Goal: Book appointment/travel/reservation

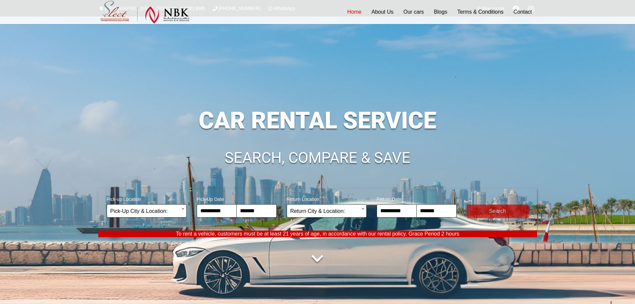
select select "*"
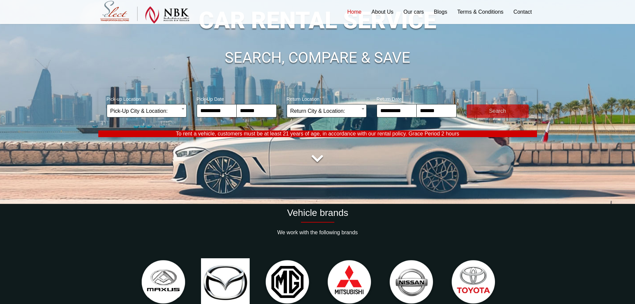
click at [223, 112] on input "**********" at bounding box center [217, 110] width 40 height 13
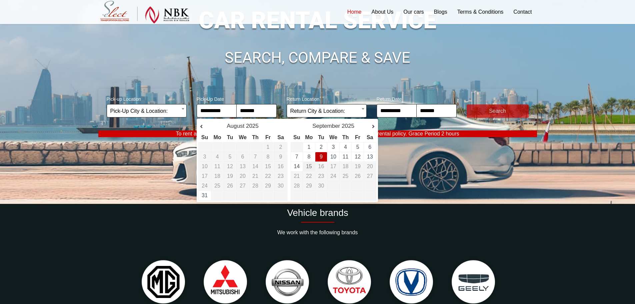
click at [323, 159] on td "9" at bounding box center [321, 157] width 12 height 10
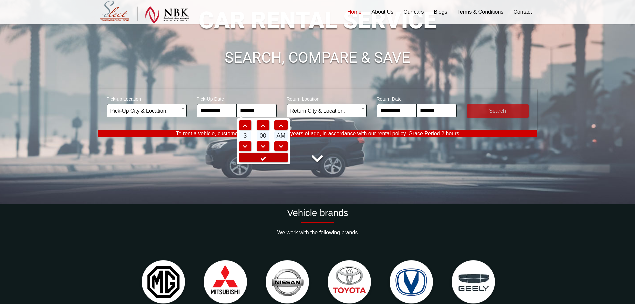
click at [270, 158] on link at bounding box center [263, 157] width 49 height 10
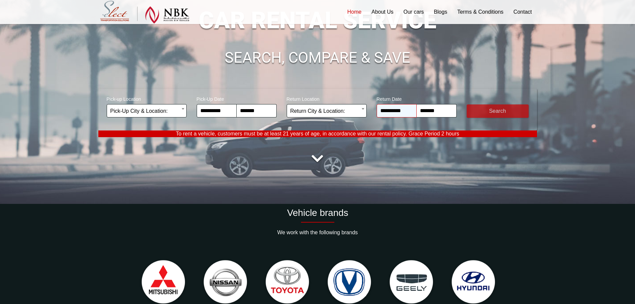
click at [387, 110] on input "**********" at bounding box center [397, 110] width 40 height 13
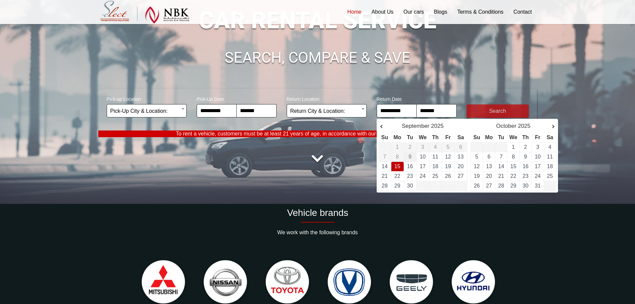
click at [397, 167] on link "15" at bounding box center [397, 166] width 6 height 6
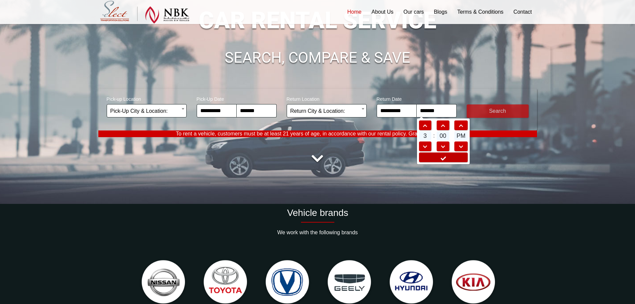
click at [445, 160] on icon at bounding box center [443, 158] width 7 height 5
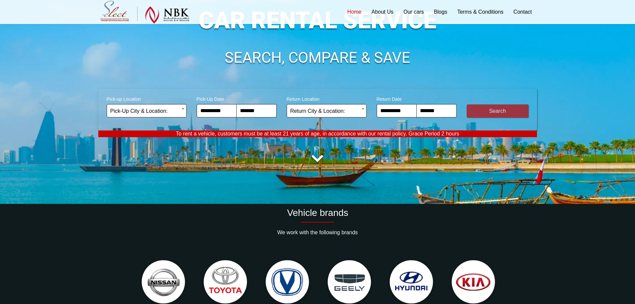
click at [499, 109] on button "submit" at bounding box center [498, 110] width 62 height 13
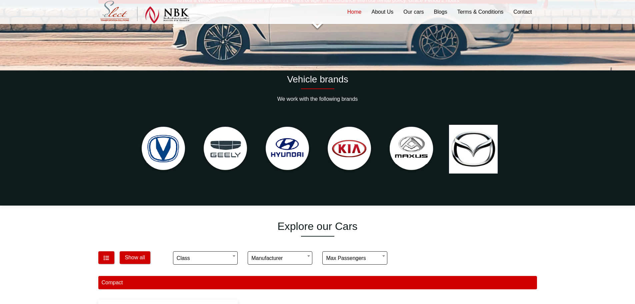
scroll to position [367, 0]
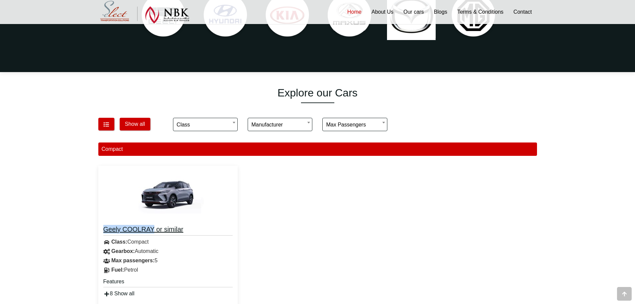
drag, startPoint x: 102, startPoint y: 229, endPoint x: 154, endPoint y: 232, distance: 52.1
click at [154, 232] on div "Geely COOLRAY or similar Class: Compact Gearbox: Automatic Max passengers: 5 Pe…" at bounding box center [168, 259] width 140 height 77
copy h4 "Geely COOLRAY"
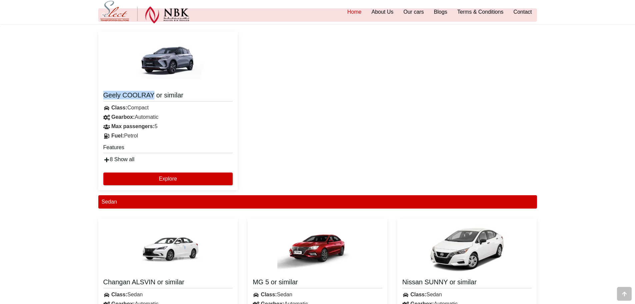
scroll to position [467, 0]
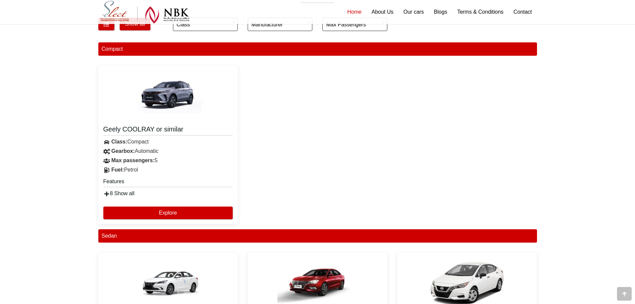
click at [268, 138] on div "Geely COOLRAY or similar Class: Compact Gearbox: Automatic 5" at bounding box center [317, 145] width 449 height 168
